Goal: Find specific page/section: Find specific page/section

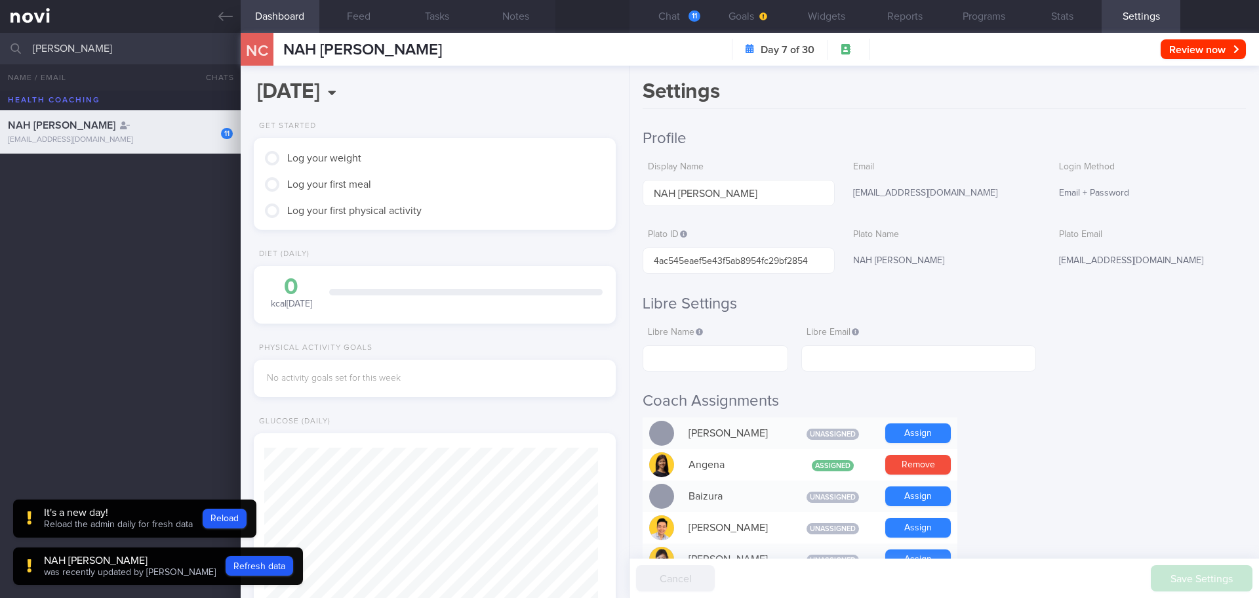
scroll to position [164, 329]
drag, startPoint x: 110, startPoint y: 49, endPoint x: 5, endPoint y: 34, distance: 106.7
click at [6, 38] on div "[PERSON_NAME] All active patients Assigned patients All active patients Archive…" at bounding box center [629, 48] width 1259 height 31
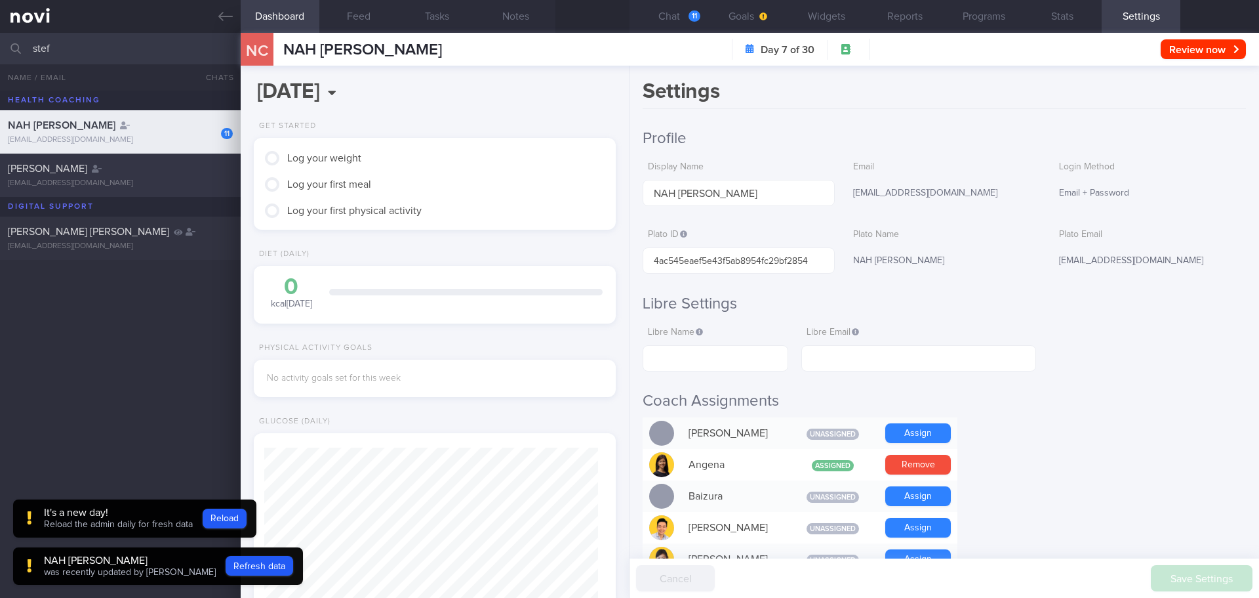
type input "stef"
click at [54, 169] on span "[PERSON_NAME]" at bounding box center [47, 168] width 79 height 10
type input "[DATE]"
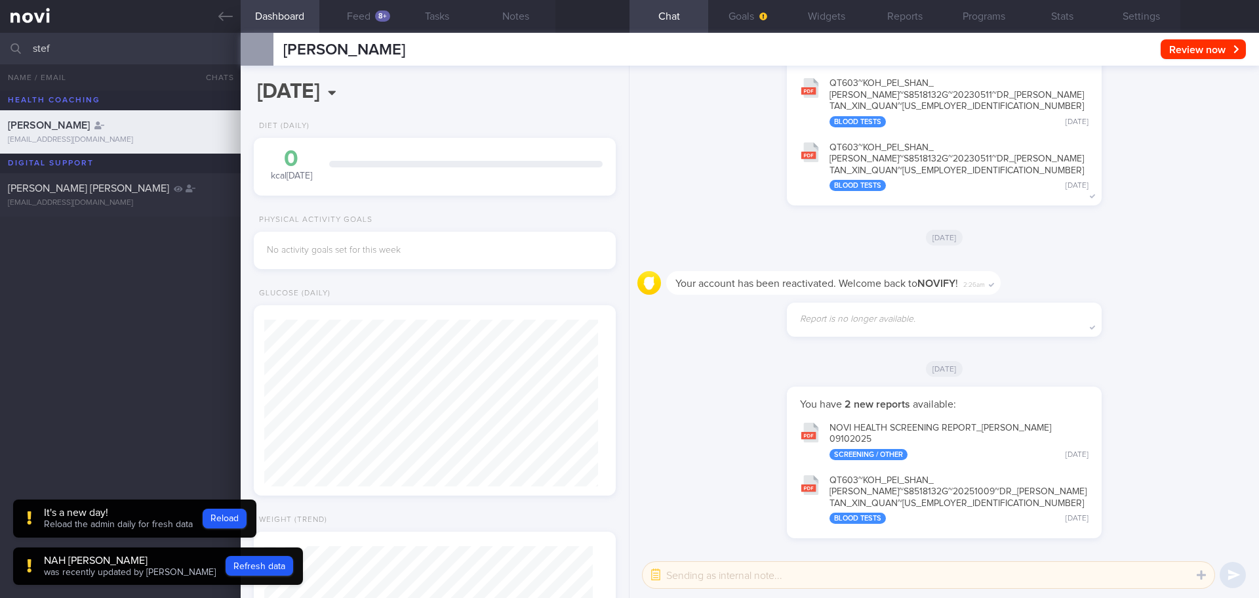
scroll to position [167, 335]
click at [898, 21] on button "Reports" at bounding box center [905, 16] width 79 height 33
